Goal: Check status: Check status

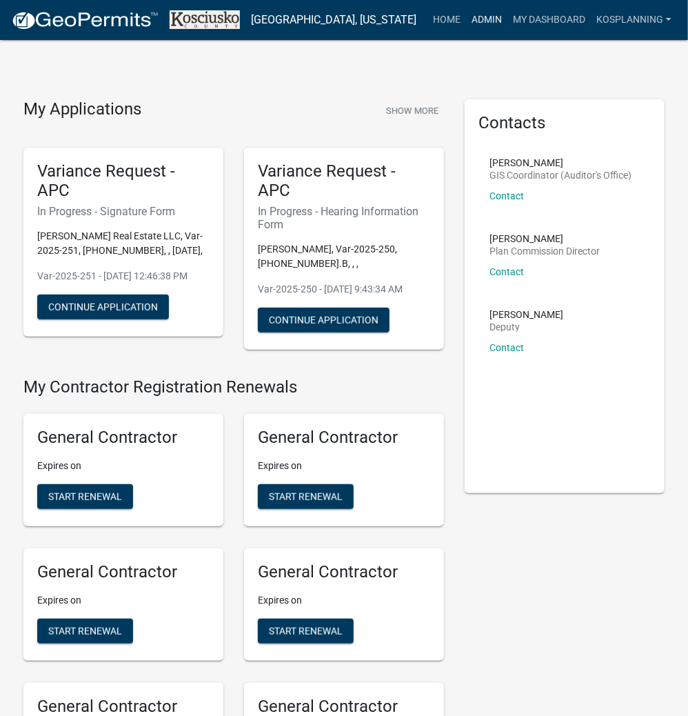
click at [472, 19] on link "Admin" at bounding box center [486, 20] width 41 height 26
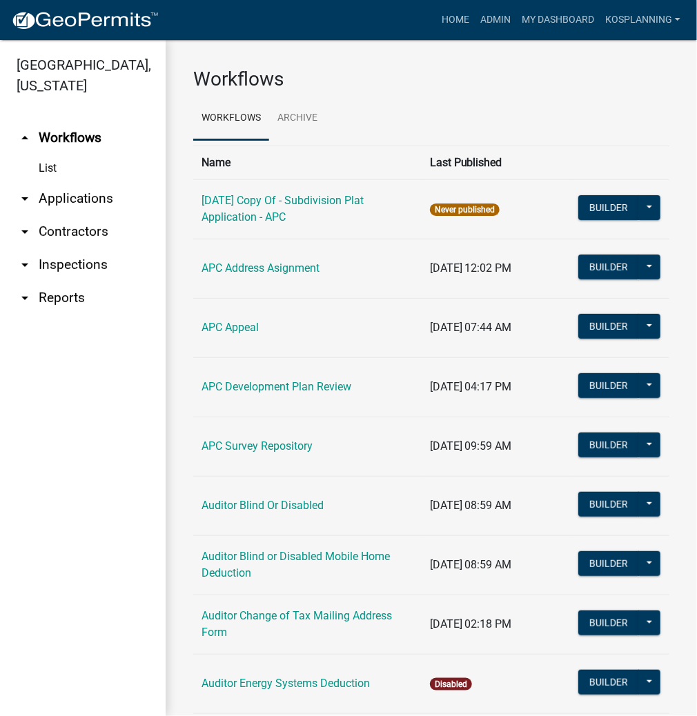
click at [86, 197] on link "arrow_drop_down Applications" at bounding box center [83, 198] width 166 height 33
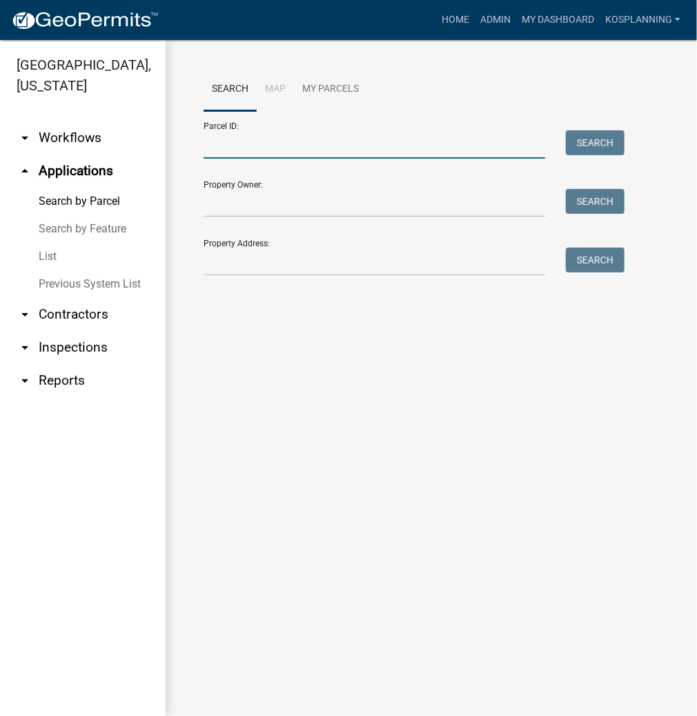
click at [240, 151] on input "Parcel ID:" at bounding box center [373, 144] width 341 height 28
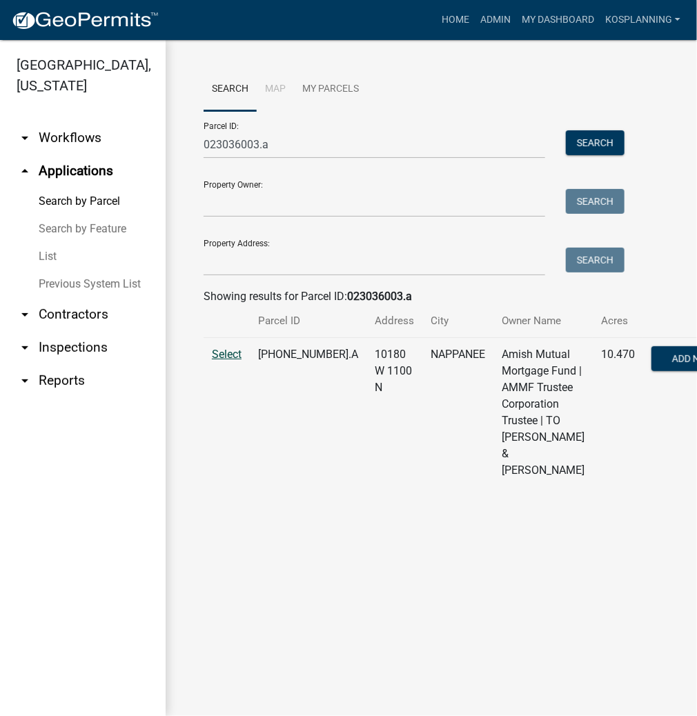
click at [229, 361] on span "Select" at bounding box center [227, 354] width 30 height 13
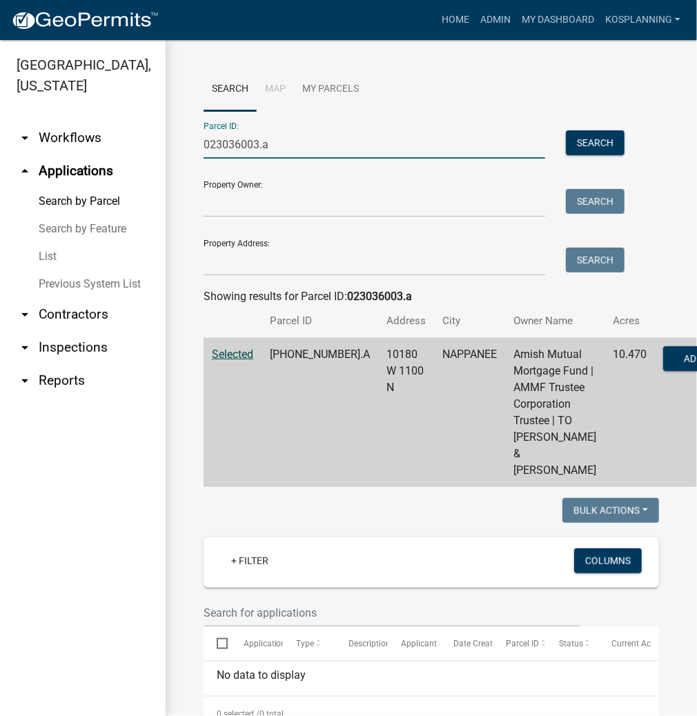
drag, startPoint x: 217, startPoint y: 141, endPoint x: 168, endPoint y: 138, distance: 49.8
click at [168, 138] on div "Search Map My Parcels Parcel ID: 023036003.a Search Property Owner: Search Prop…" at bounding box center [431, 577] width 531 height 1075
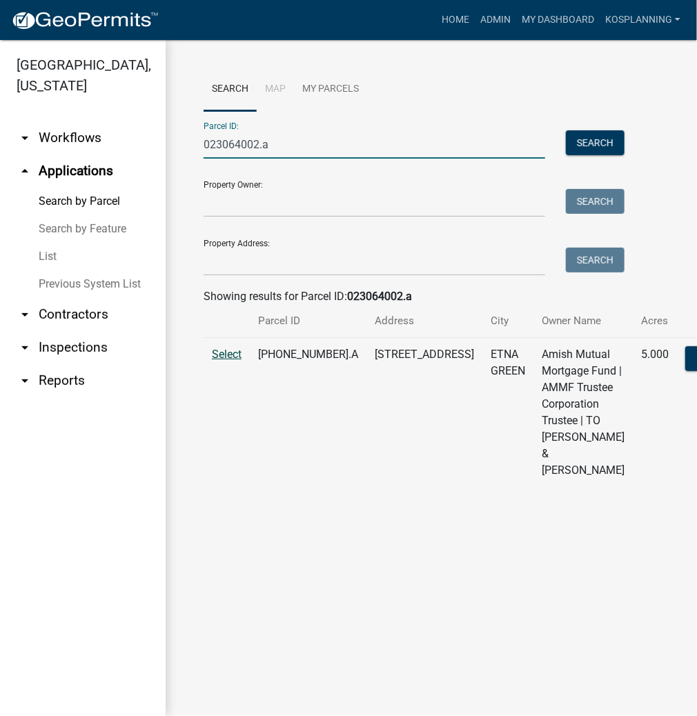
type input "023064002.a"
click at [229, 361] on span "Select" at bounding box center [227, 354] width 30 height 13
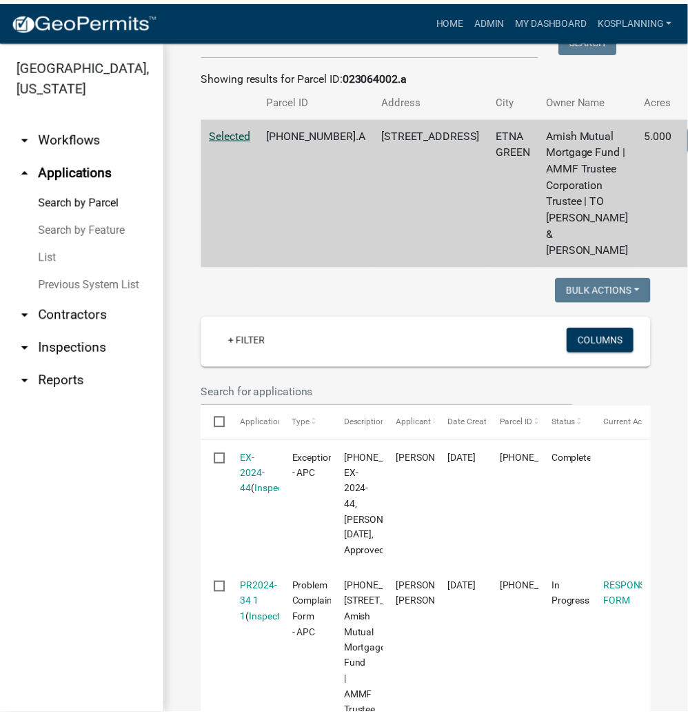
scroll to position [276, 0]
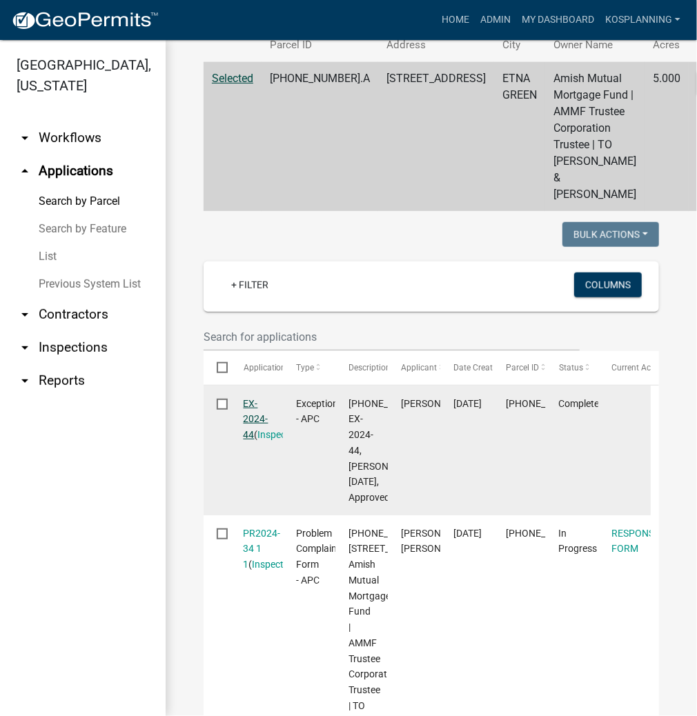
click at [256, 429] on link "EX-2024-44" at bounding box center [255, 419] width 25 height 43
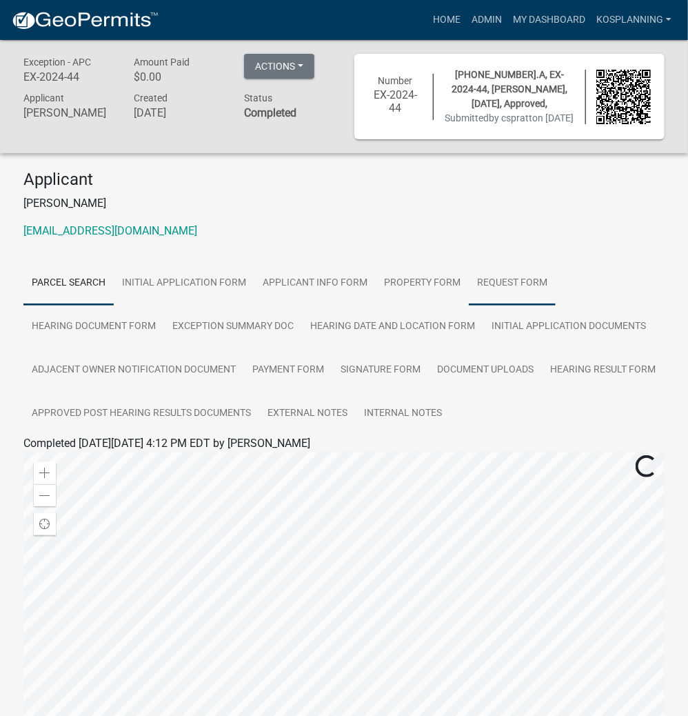
click at [521, 297] on link "Request Form" at bounding box center [512, 283] width 87 height 44
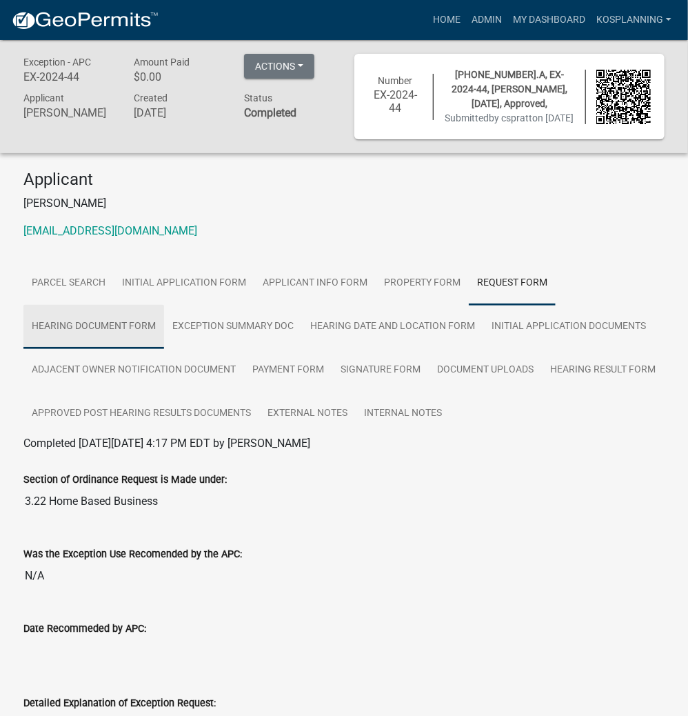
click at [114, 337] on link "Hearing Document Form" at bounding box center [93, 327] width 141 height 44
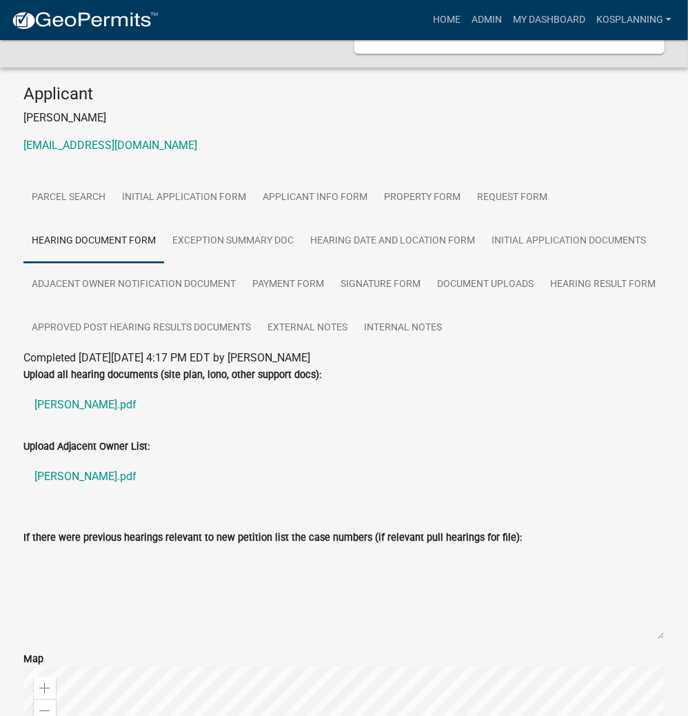
scroll to position [166, 0]
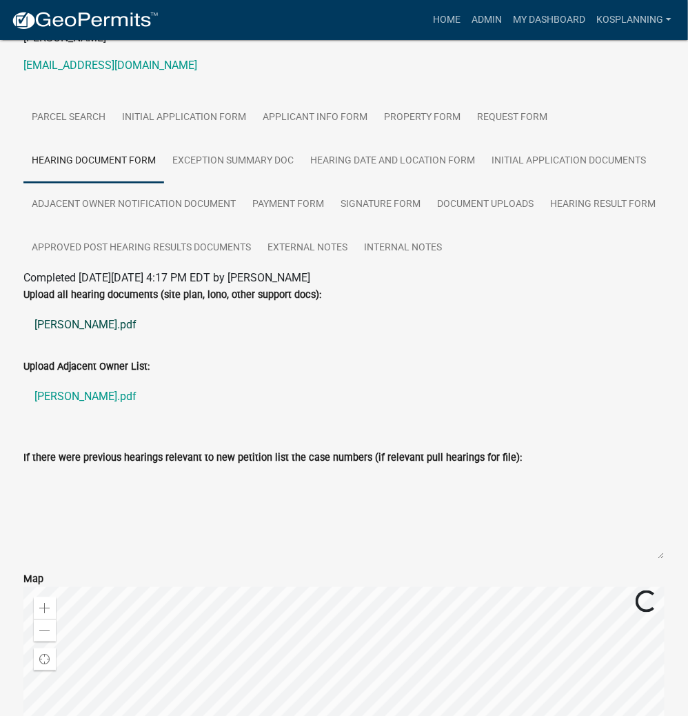
click at [69, 339] on link "[PERSON_NAME].pdf" at bounding box center [343, 324] width 641 height 33
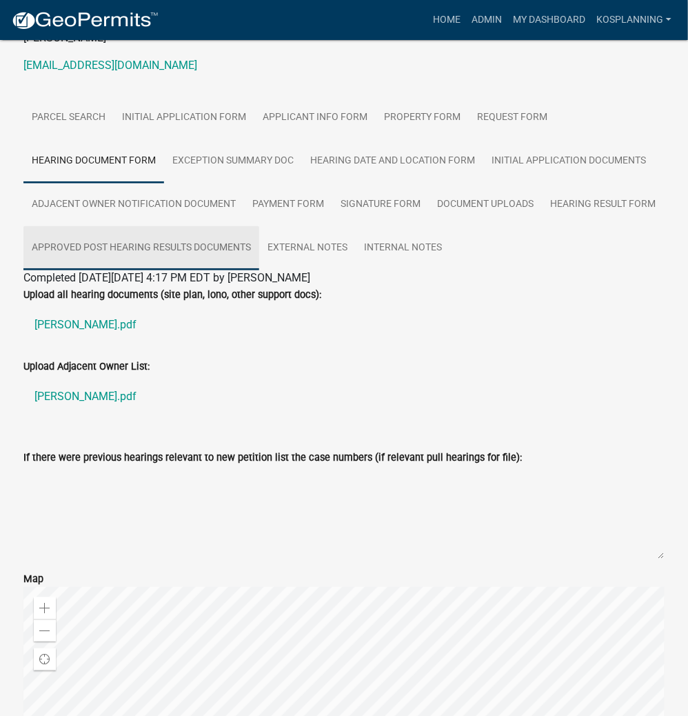
click at [113, 263] on link "Approved Post Hearing Results Documents" at bounding box center [141, 248] width 236 height 44
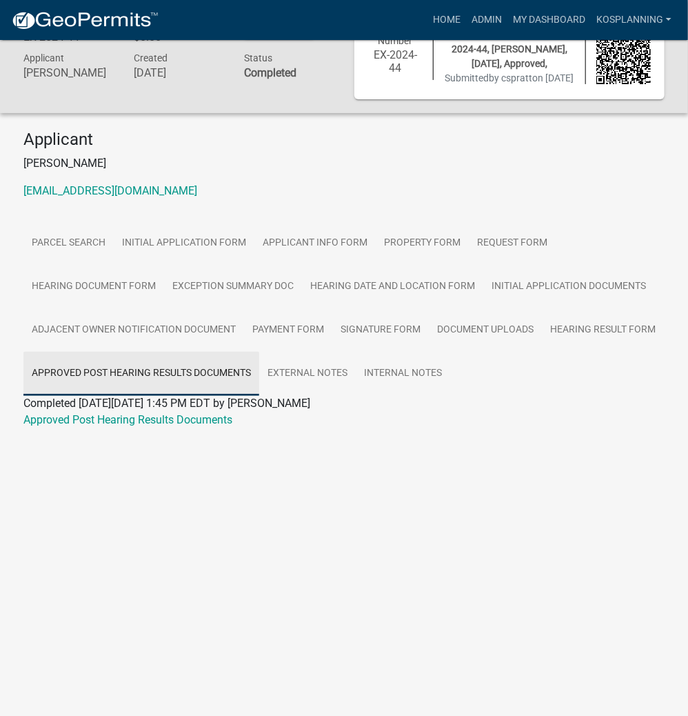
scroll to position [40, 0]
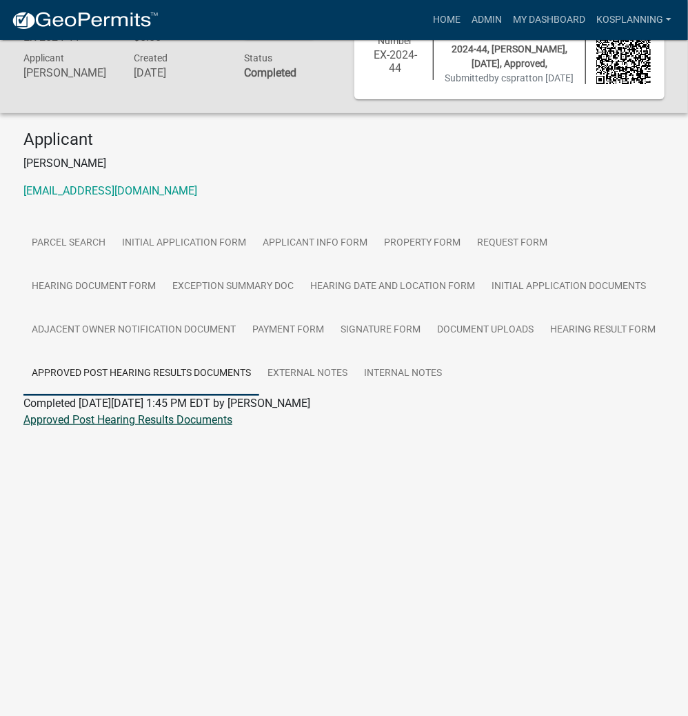
click at [177, 426] on link "Approved Post Hearing Results Documents" at bounding box center [127, 419] width 209 height 13
click at [468, 19] on link "Admin" at bounding box center [486, 20] width 41 height 26
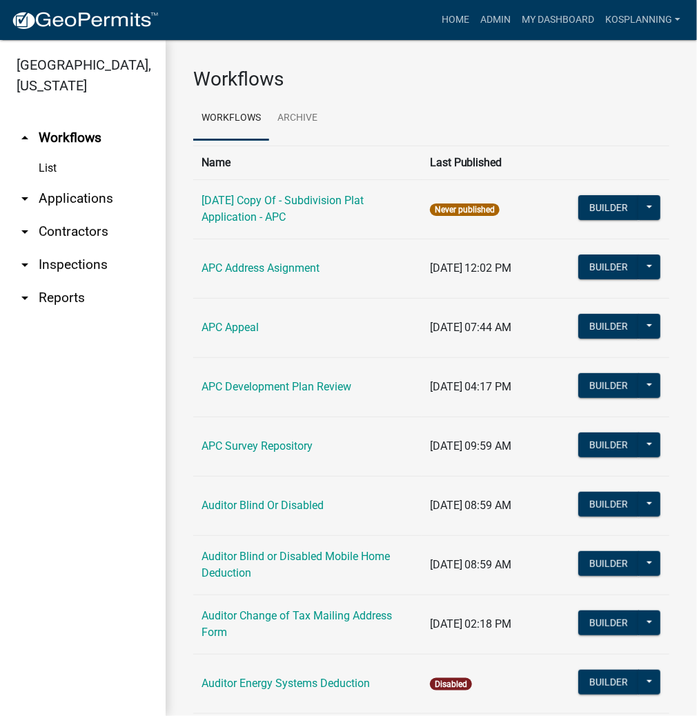
click at [92, 199] on link "arrow_drop_down Applications" at bounding box center [83, 198] width 166 height 33
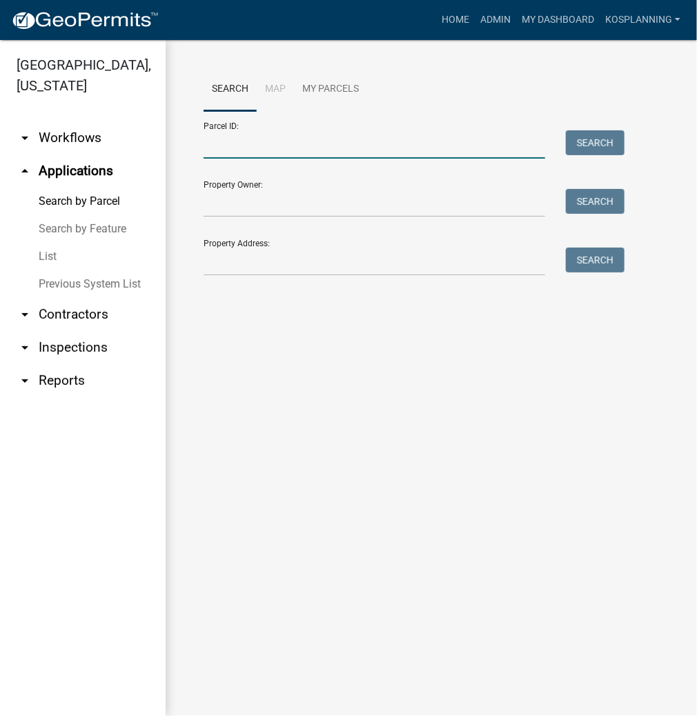
click at [234, 146] on input "Parcel ID:" at bounding box center [373, 144] width 341 height 28
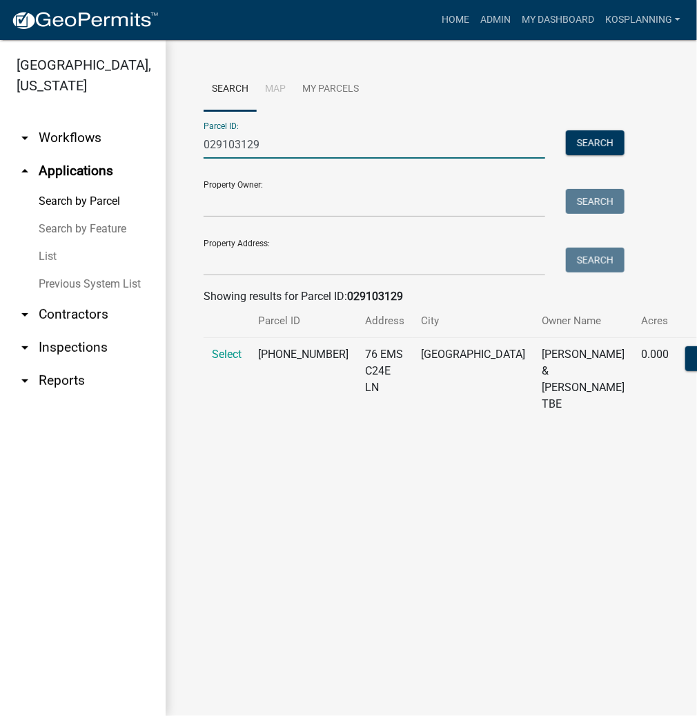
type input "029103129"
click at [218, 361] on td "Select" at bounding box center [226, 379] width 46 height 83
click at [223, 361] on span "Select" at bounding box center [227, 354] width 30 height 13
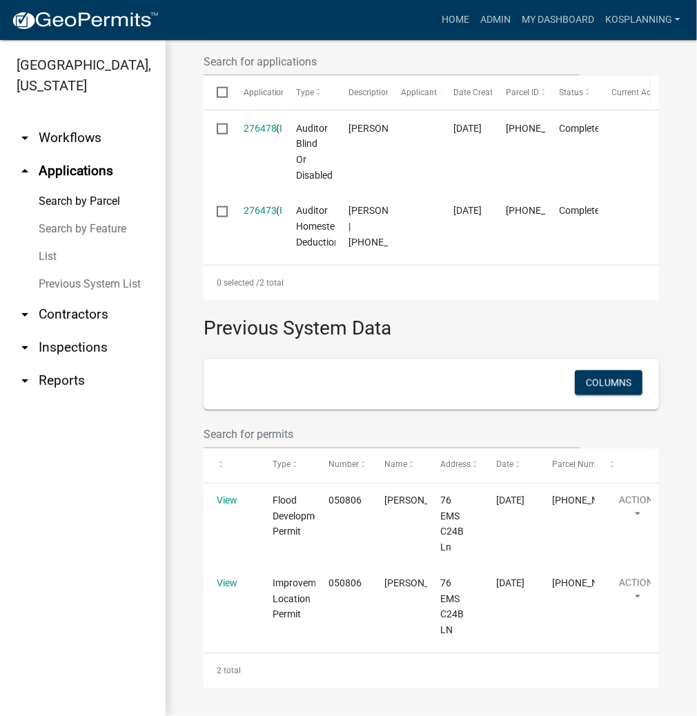
scroll to position [531, 0]
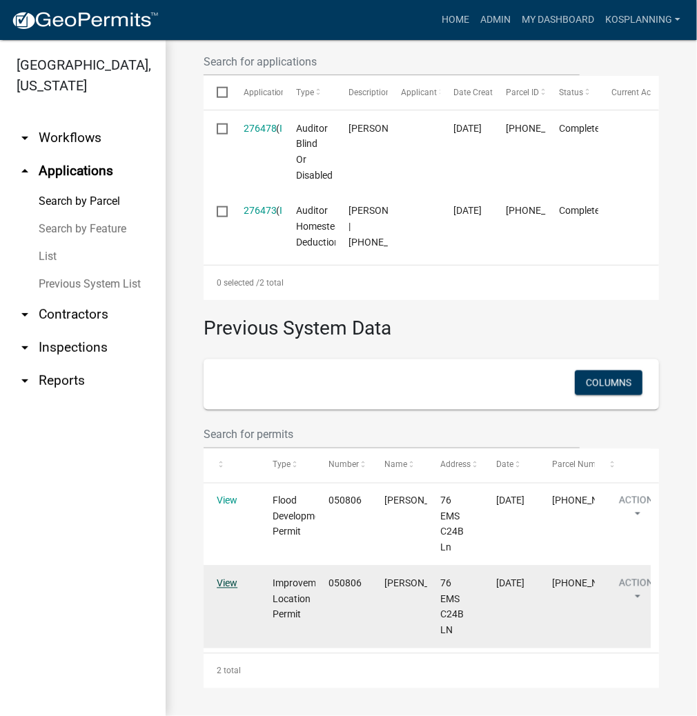
click at [219, 579] on link "View" at bounding box center [227, 583] width 21 height 11
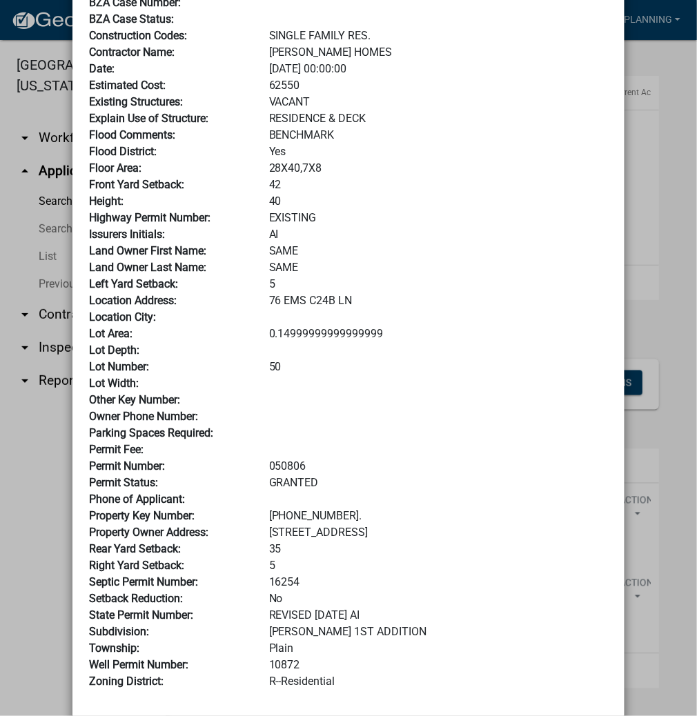
scroll to position [166, 0]
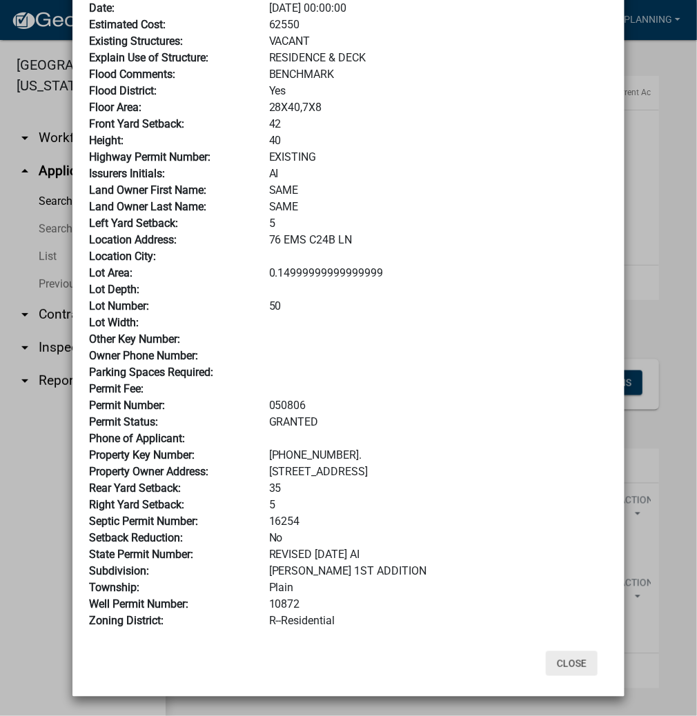
click at [574, 659] on button "Close" at bounding box center [572, 663] width 52 height 25
